Goal: Task Accomplishment & Management: Use online tool/utility

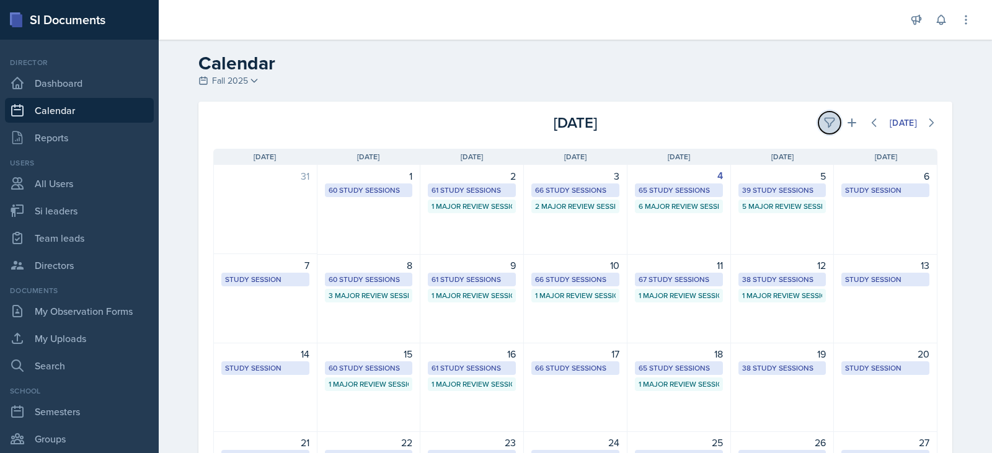
click at [823, 117] on icon at bounding box center [829, 123] width 12 height 12
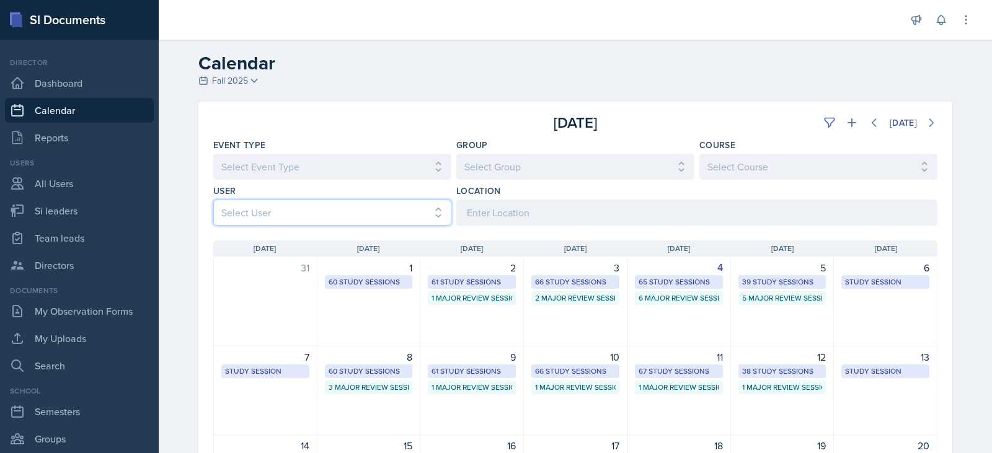
click at [310, 214] on select "Select User All [PERSON_NAME] [PERSON_NAME] [PERSON_NAME] [PERSON_NAME] [PERSON…" at bounding box center [332, 213] width 238 height 26
click at [213, 200] on select "Select User All [PERSON_NAME] [PERSON_NAME] [PERSON_NAME] [PERSON_NAME] [PERSON…" at bounding box center [332, 213] width 238 height 26
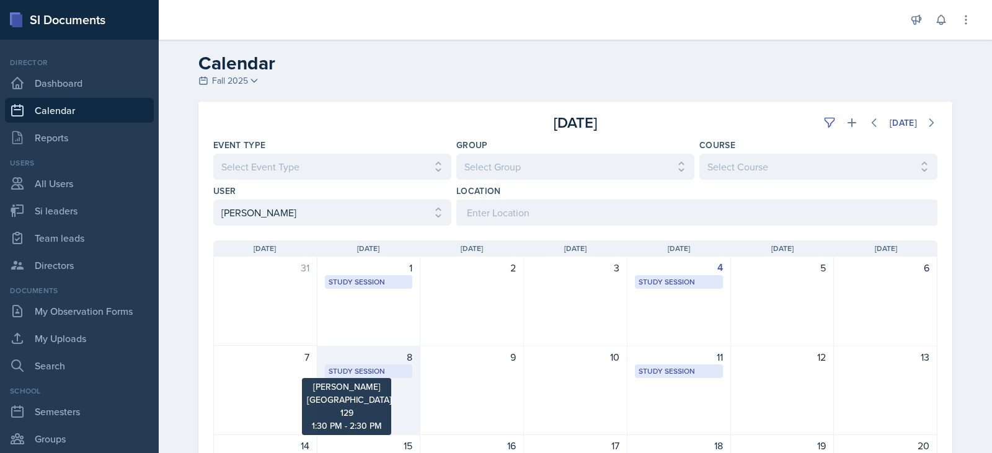
click at [368, 371] on div "Study Session" at bounding box center [369, 371] width 81 height 11
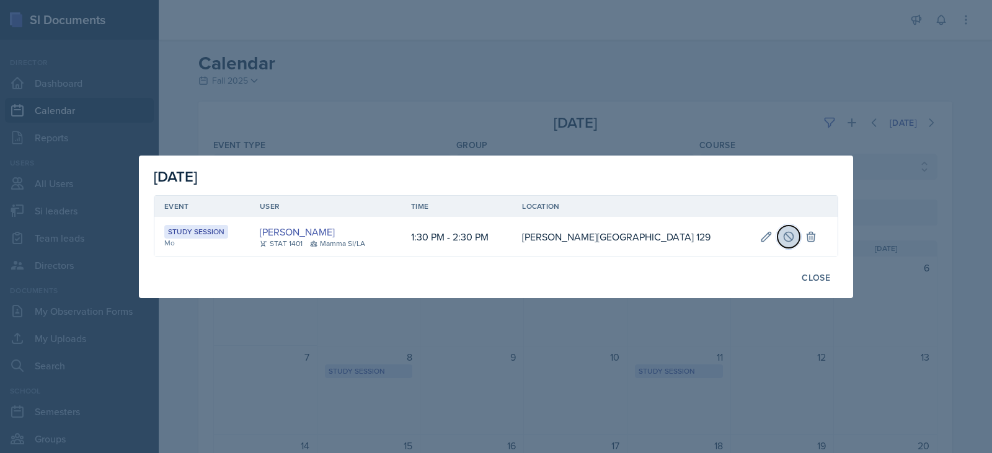
click at [783, 235] on icon at bounding box center [789, 237] width 12 height 12
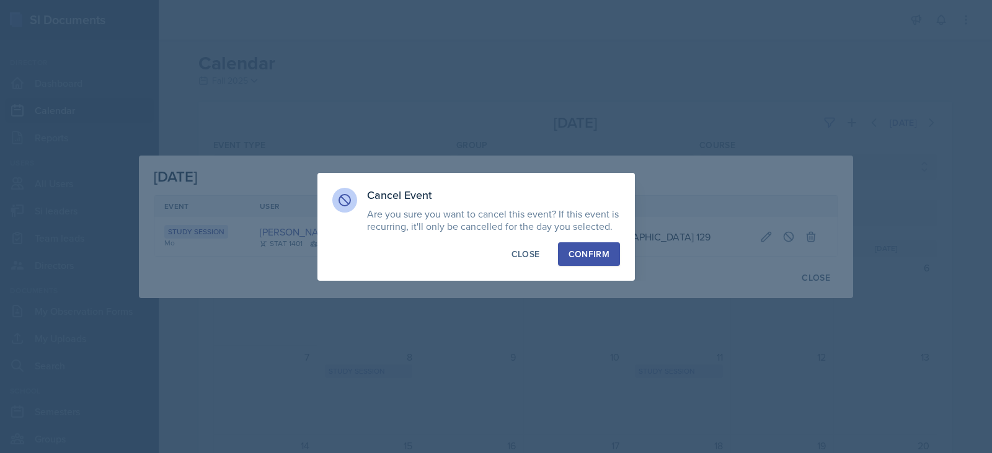
click at [601, 255] on div "Confirm" at bounding box center [589, 254] width 41 height 12
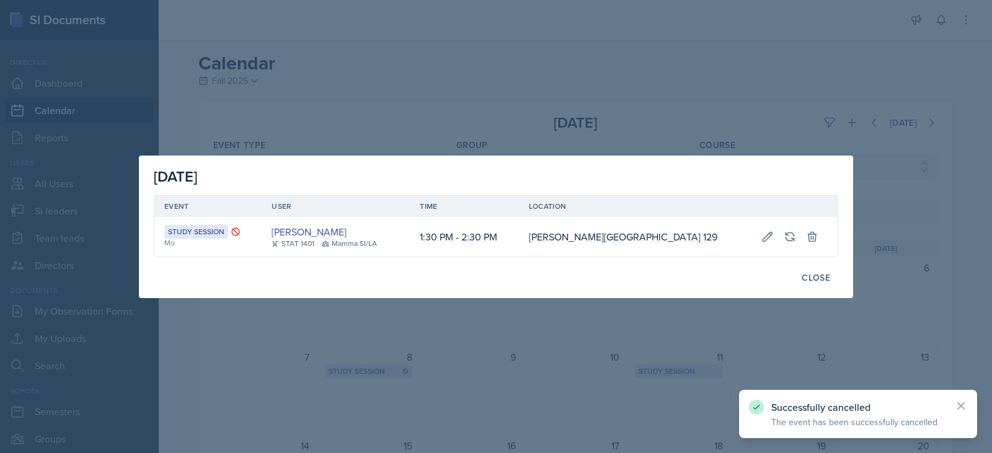
click at [793, 304] on div at bounding box center [496, 226] width 992 height 453
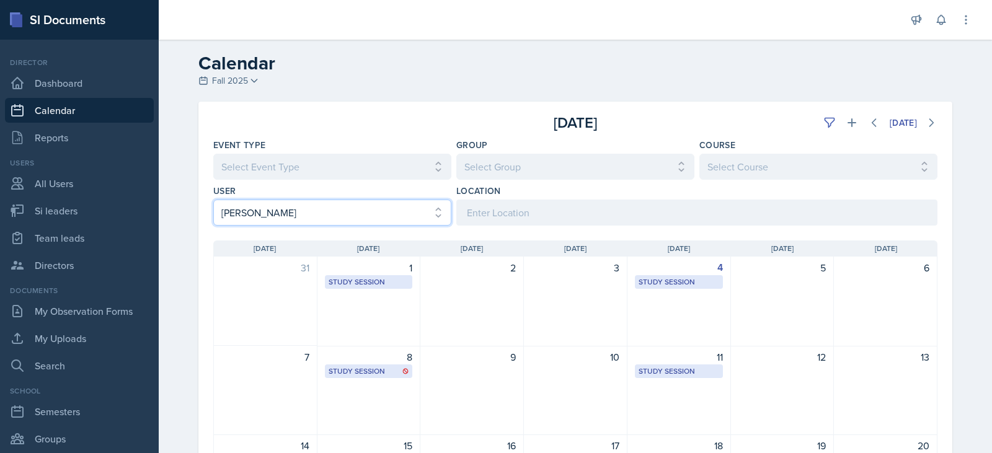
click at [358, 210] on select "Select User All [PERSON_NAME] [PERSON_NAME] [PERSON_NAME] [PERSON_NAME] [PERSON…" at bounding box center [332, 213] width 238 height 26
click at [213, 200] on select "Select User All [PERSON_NAME] [PERSON_NAME] [PERSON_NAME] [PERSON_NAME] [PERSON…" at bounding box center [332, 213] width 238 height 26
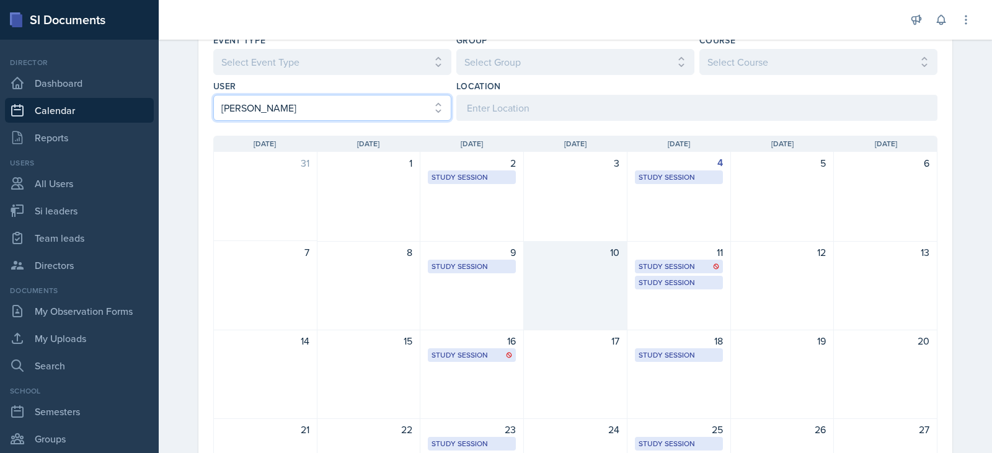
scroll to position [124, 0]
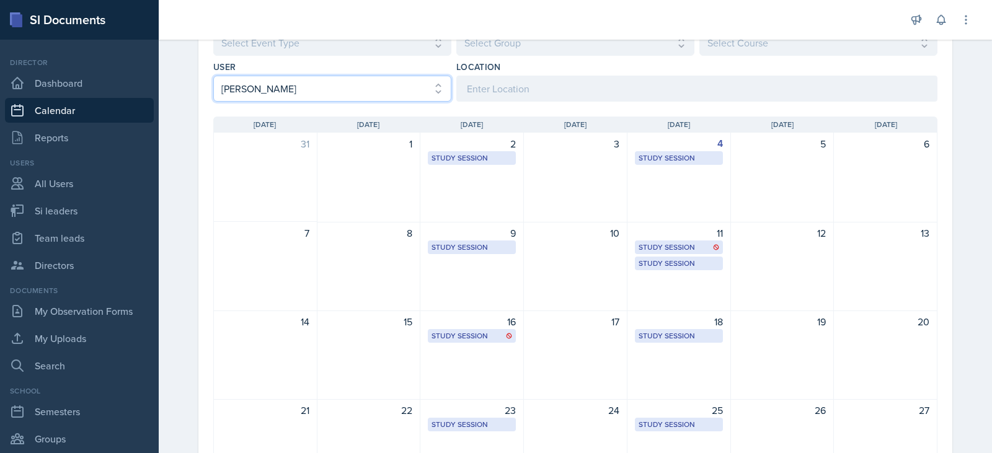
click at [388, 87] on select "Select User All [PERSON_NAME] [PERSON_NAME] [PERSON_NAME] [PERSON_NAME] [PERSON…" at bounding box center [332, 89] width 238 height 26
select select "b84c5a76-a5f8-49be-83d8-ae3cfa08db74"
click at [213, 76] on select "Select User All [PERSON_NAME] [PERSON_NAME] [PERSON_NAME] [PERSON_NAME] [PERSON…" at bounding box center [332, 89] width 238 height 26
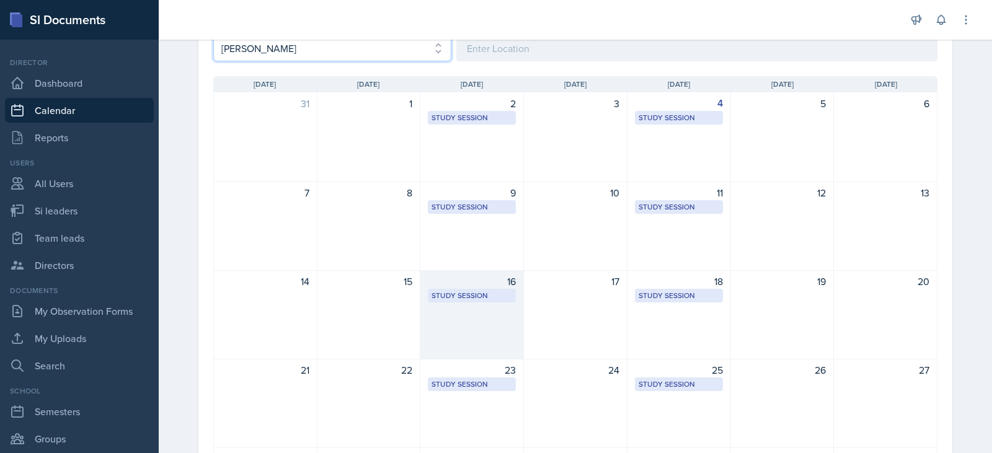
scroll to position [186, 0]
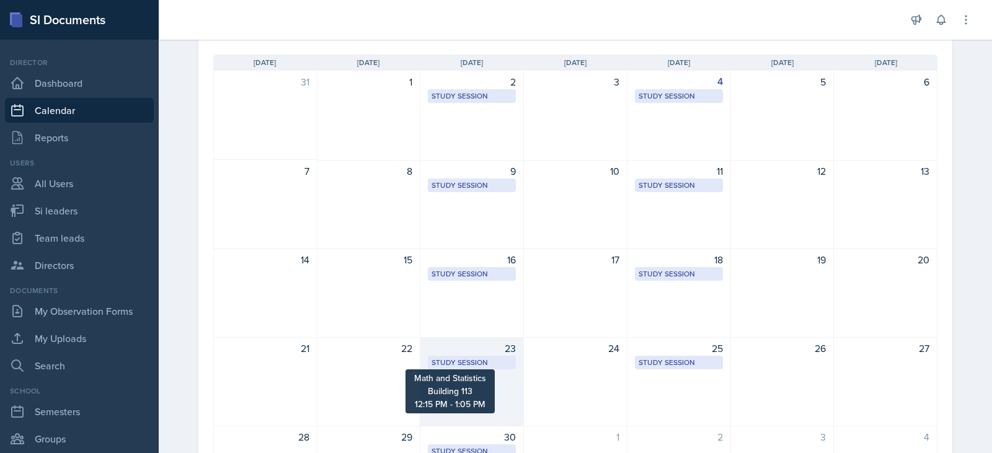
click at [479, 359] on div "Study Session" at bounding box center [472, 362] width 81 height 11
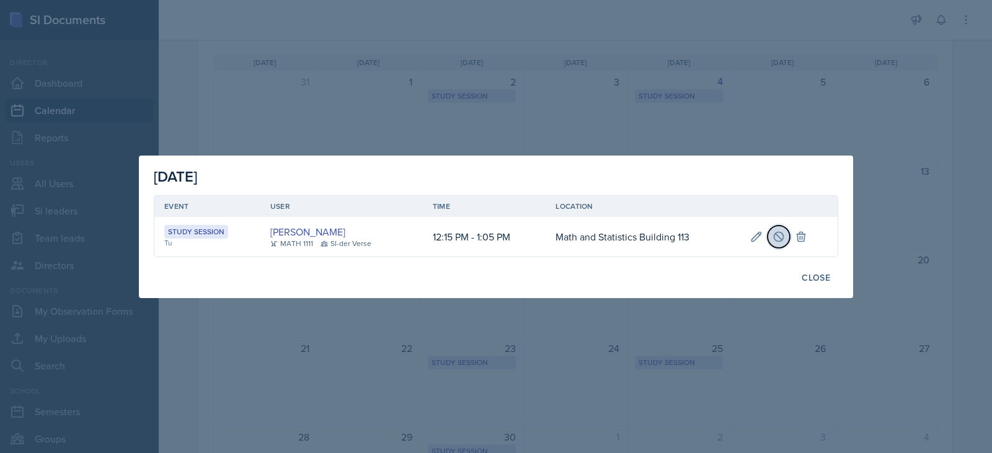
click at [783, 234] on icon at bounding box center [778, 236] width 9 height 9
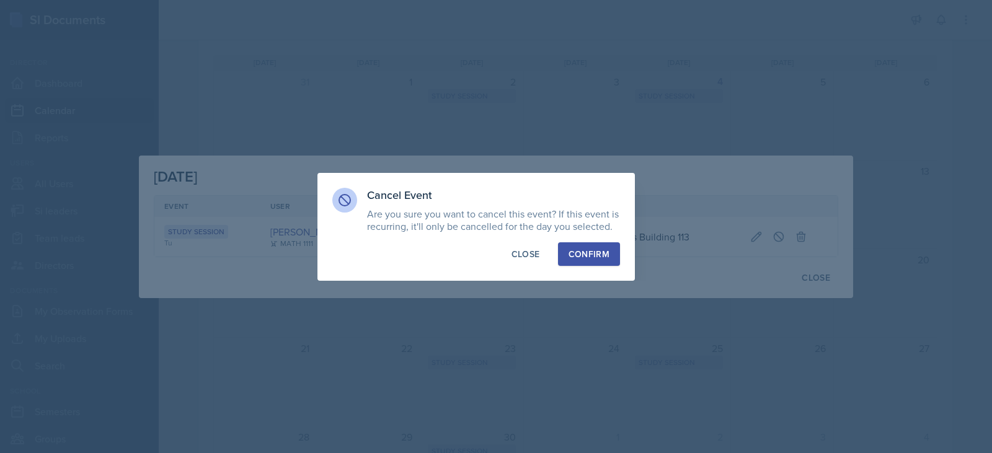
click at [610, 261] on button "Confirm" at bounding box center [589, 254] width 62 height 24
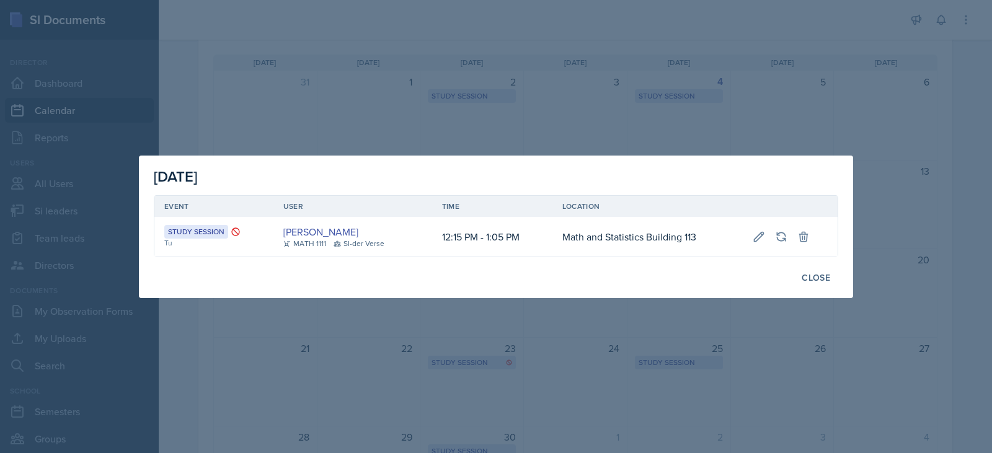
click at [897, 316] on div at bounding box center [496, 226] width 992 height 453
